Goal: Task Accomplishment & Management: Use online tool/utility

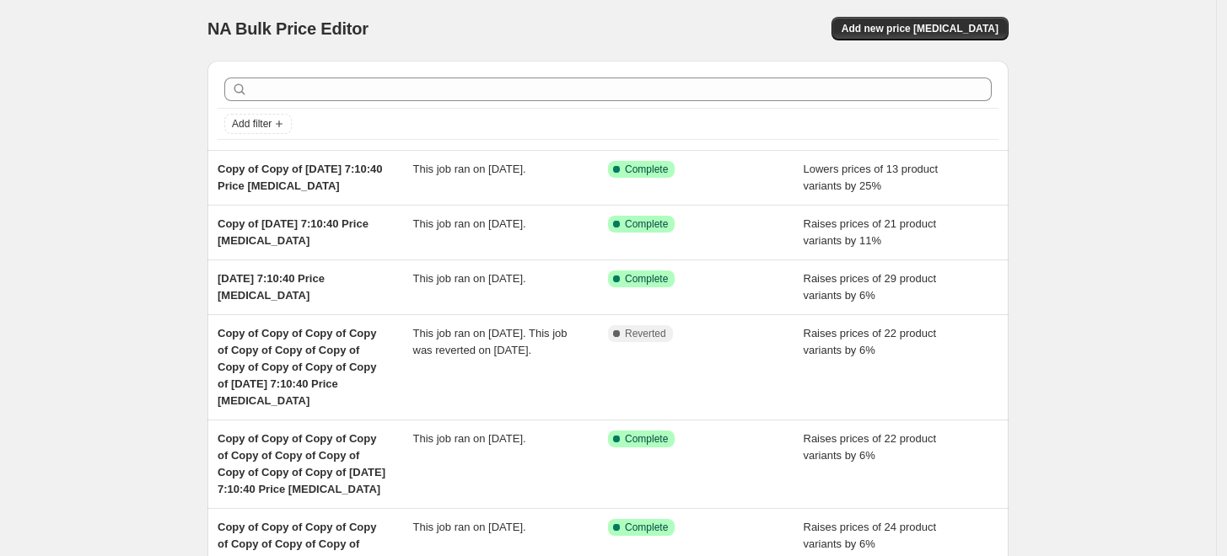
scroll to position [7, 0]
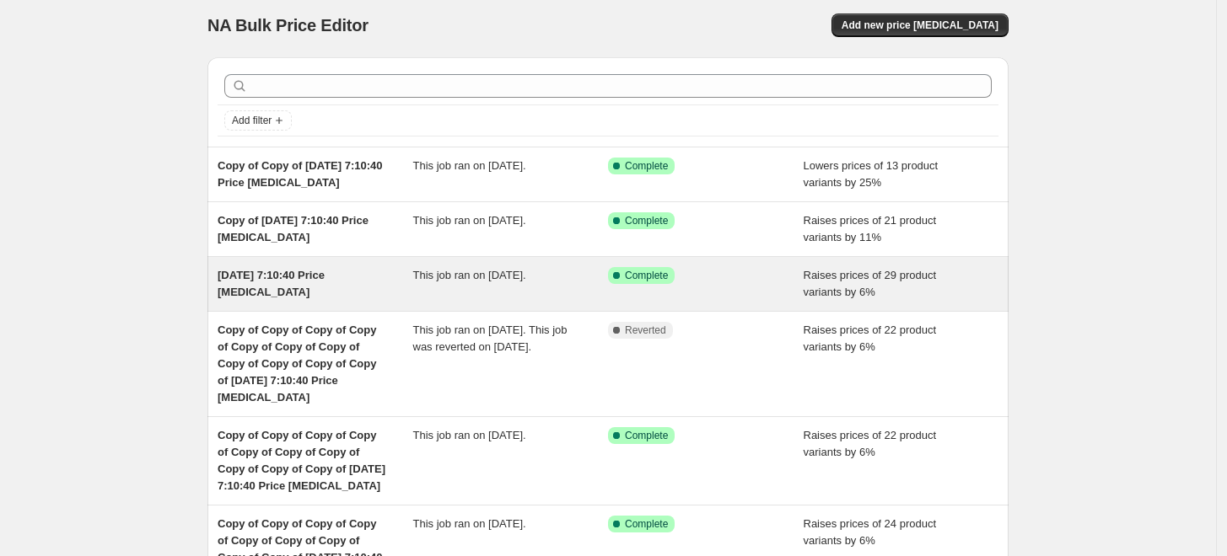
click at [922, 291] on div "Raises prices of 29 product variants by 6%" at bounding box center [901, 284] width 196 height 34
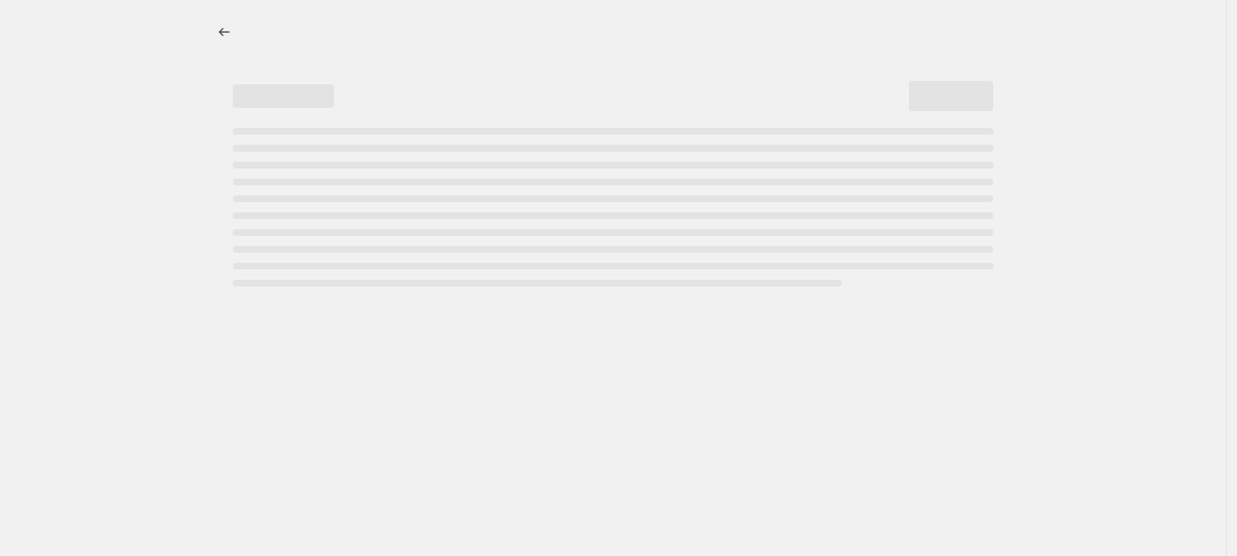
select select "percentage"
select select "collection"
select select "product_status"
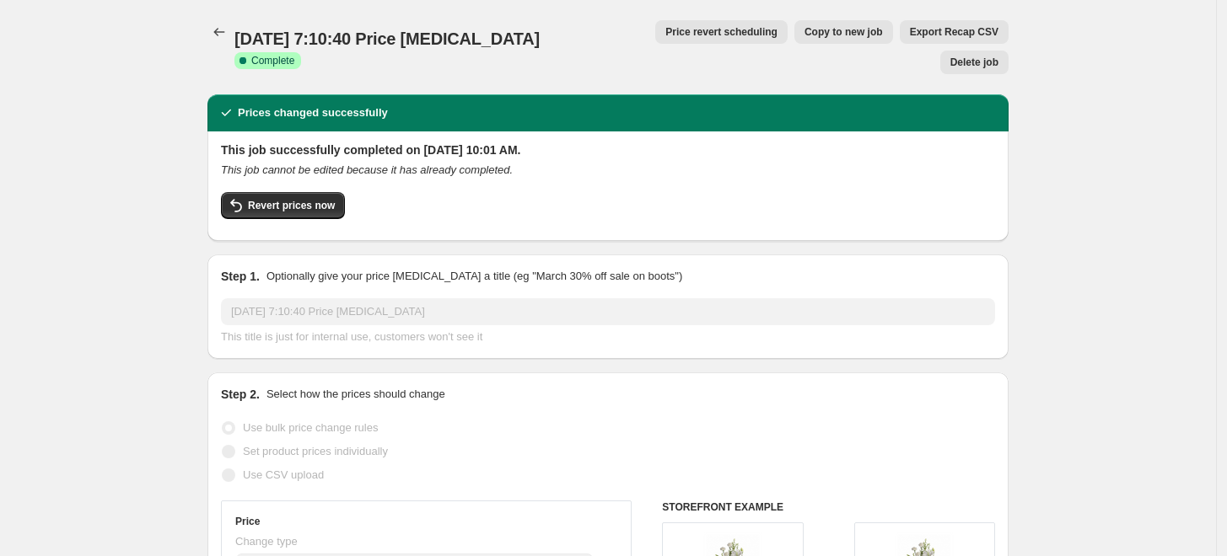
click at [804, 37] on span "Copy to new job" at bounding box center [843, 31] width 78 height 13
select select "percentage"
select select "collection"
select select "product_status"
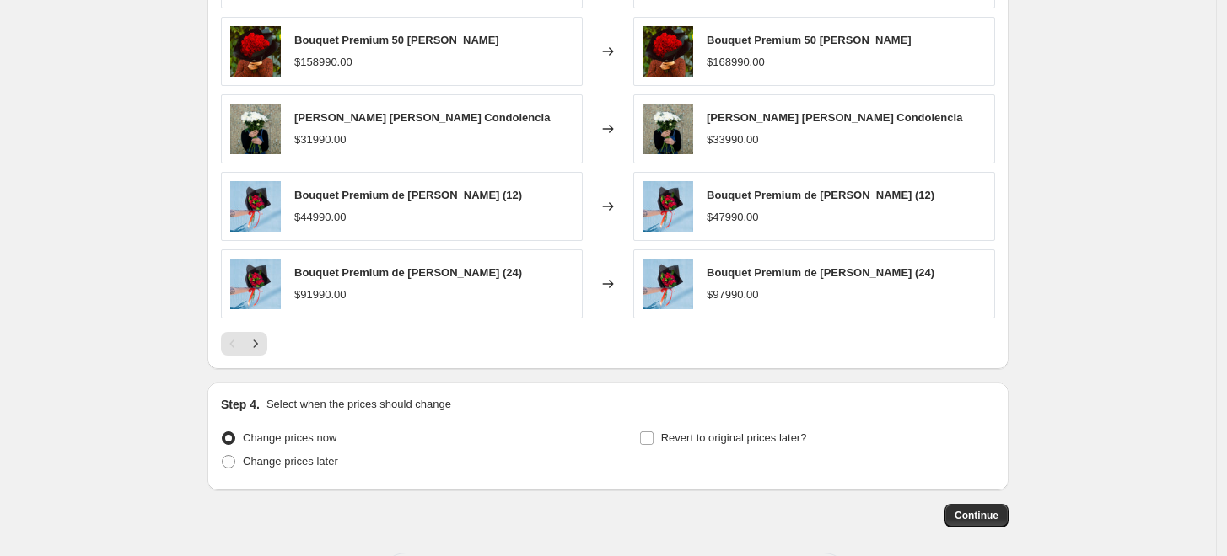
scroll to position [1738, 0]
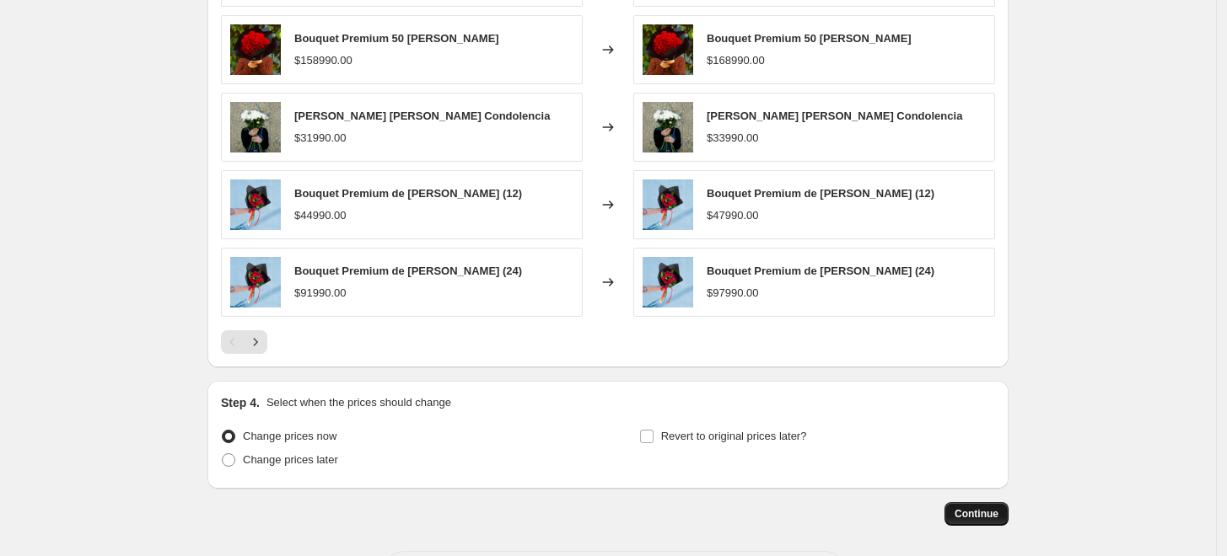
click at [992, 508] on span "Continue" at bounding box center [976, 514] width 44 height 13
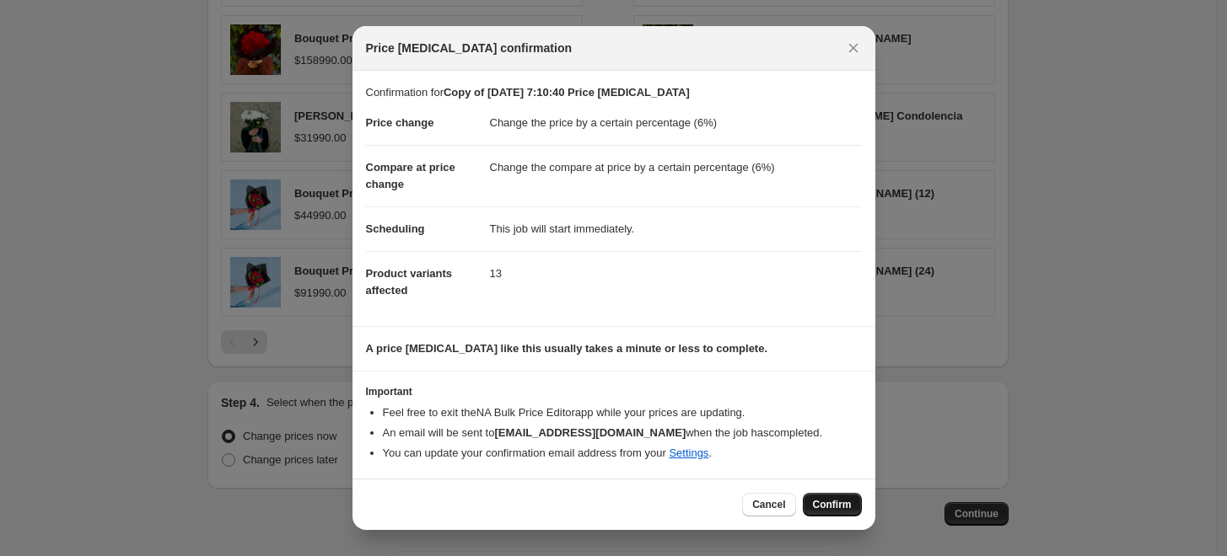
click at [852, 496] on button "Confirm" at bounding box center [832, 505] width 59 height 24
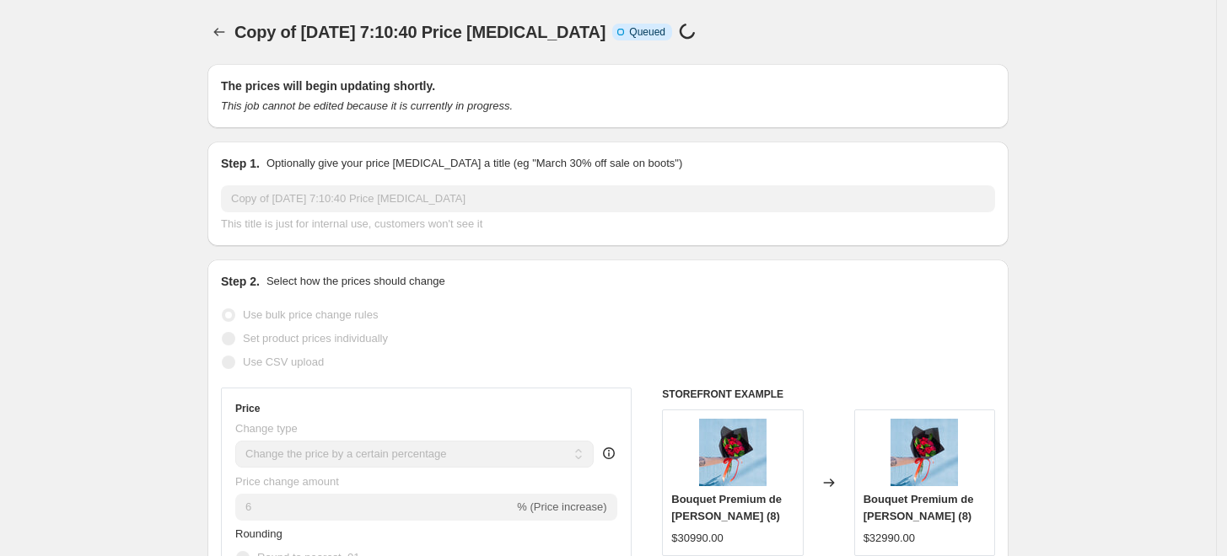
scroll to position [1738, 0]
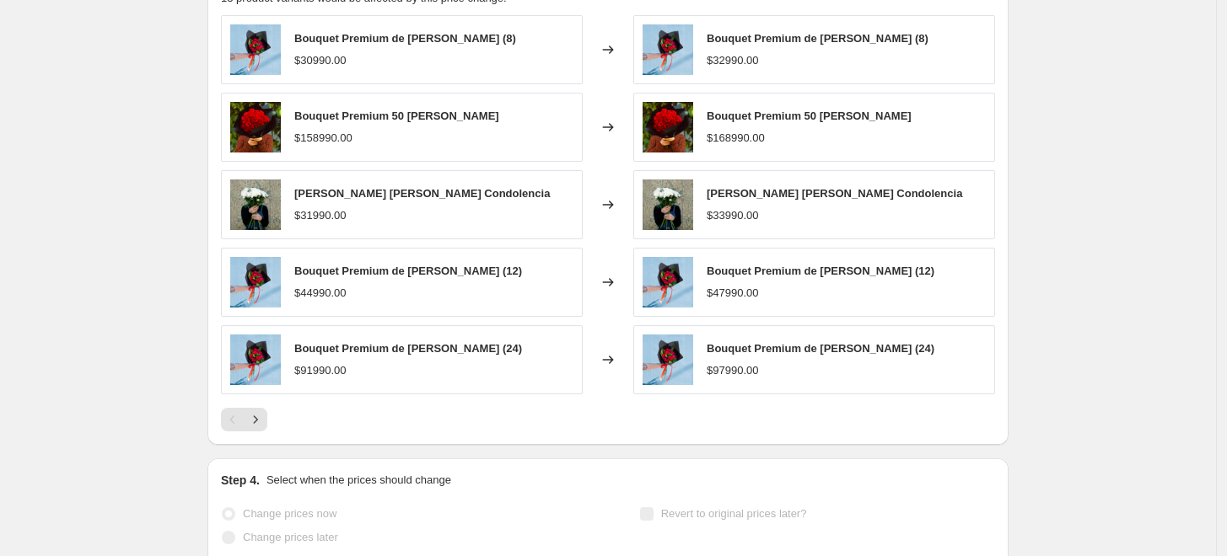
select select "percentage"
select select "collection"
select select "product_status"
